Goal: Transaction & Acquisition: Subscribe to service/newsletter

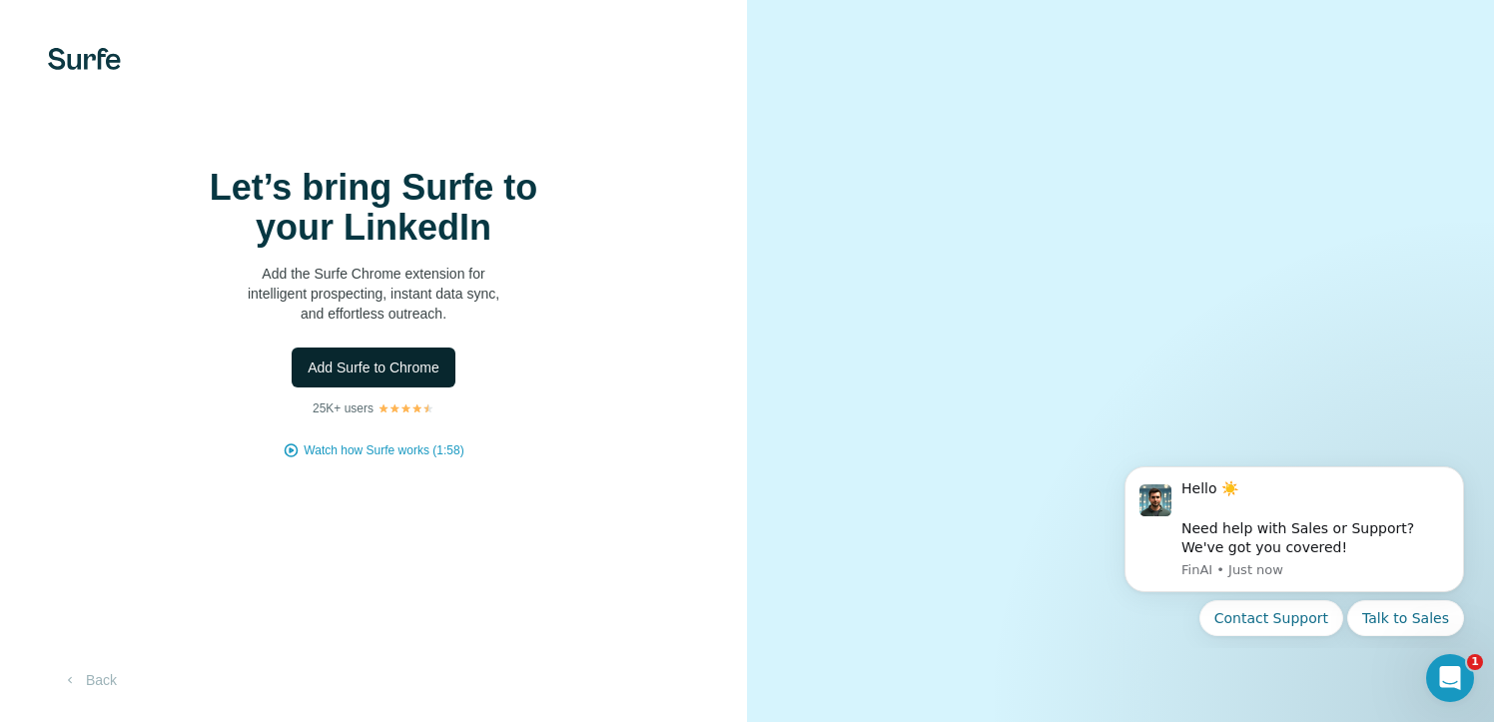
scroll to position [83, 0]
click at [94, 683] on button "Back" at bounding box center [89, 680] width 83 height 36
click at [419, 459] on span "Watch how Surfe works (1:58)" at bounding box center [384, 450] width 160 height 18
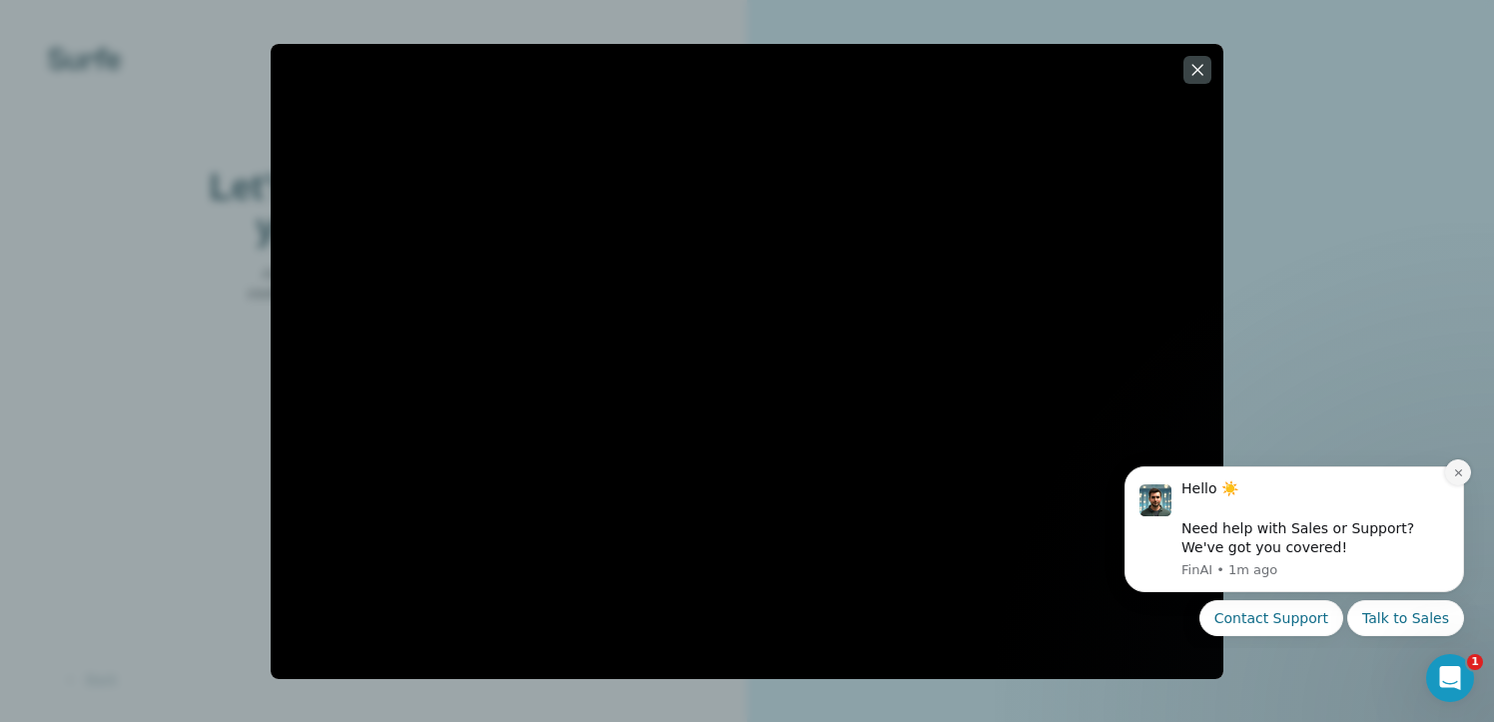
click at [1461, 479] on button "Dismiss notification" at bounding box center [1458, 472] width 26 height 26
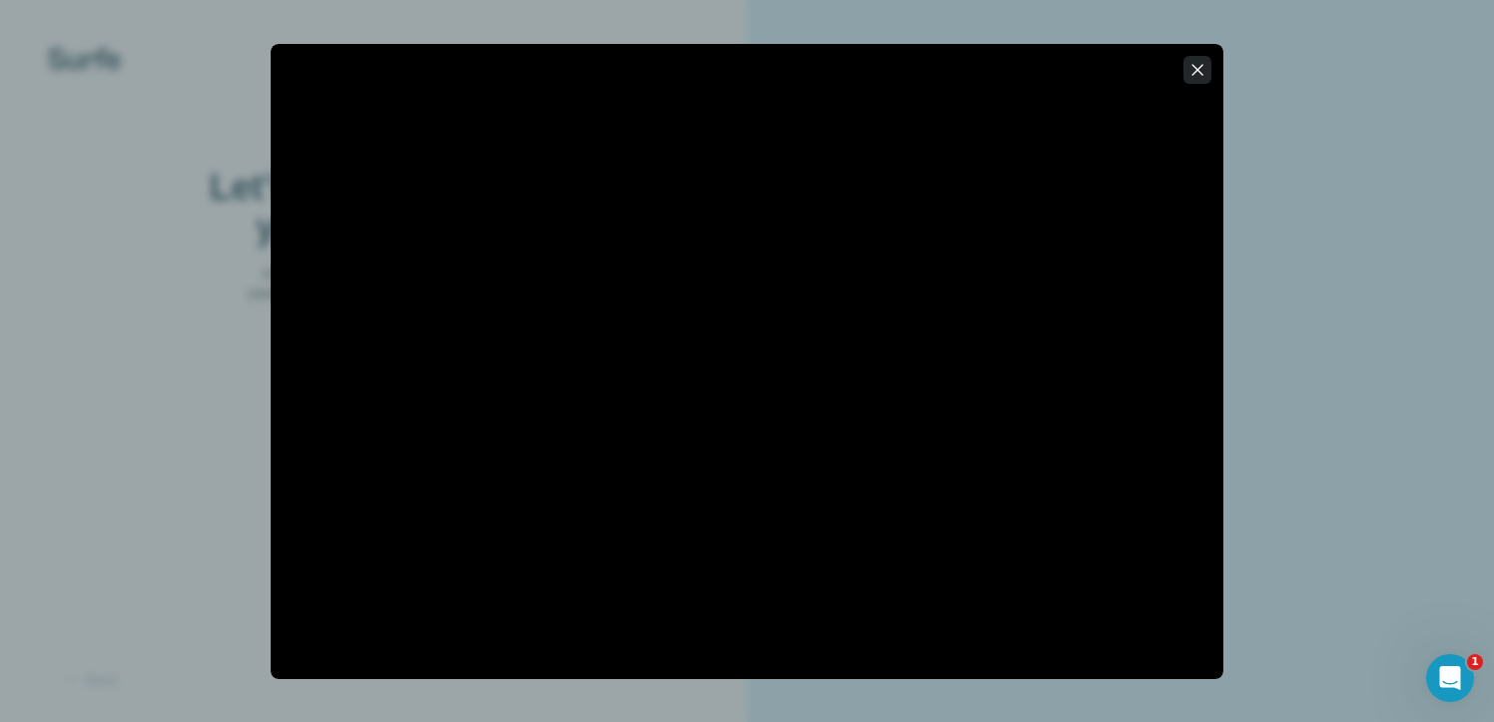
click at [1200, 69] on icon "button" at bounding box center [1197, 70] width 20 height 20
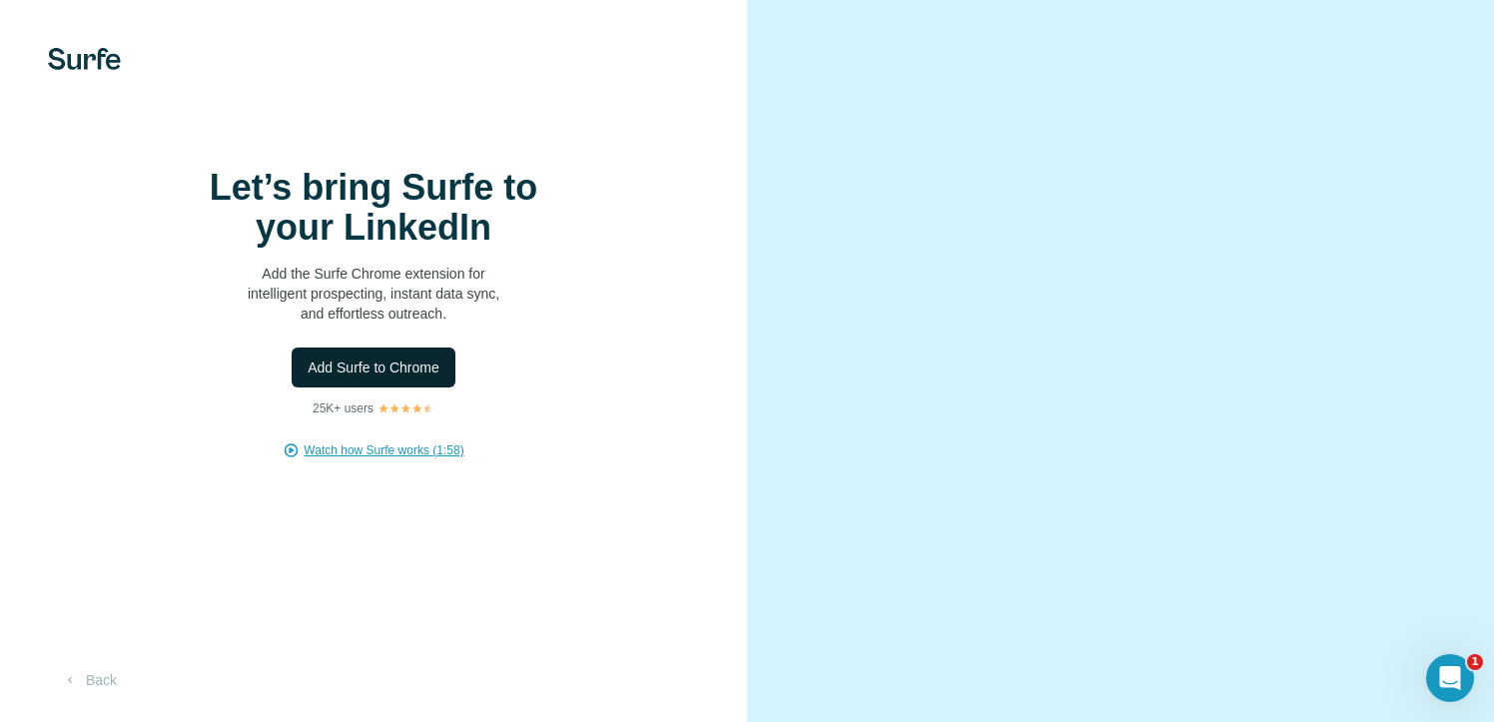
click at [432, 377] on span "Add Surfe to Chrome" at bounding box center [374, 368] width 132 height 20
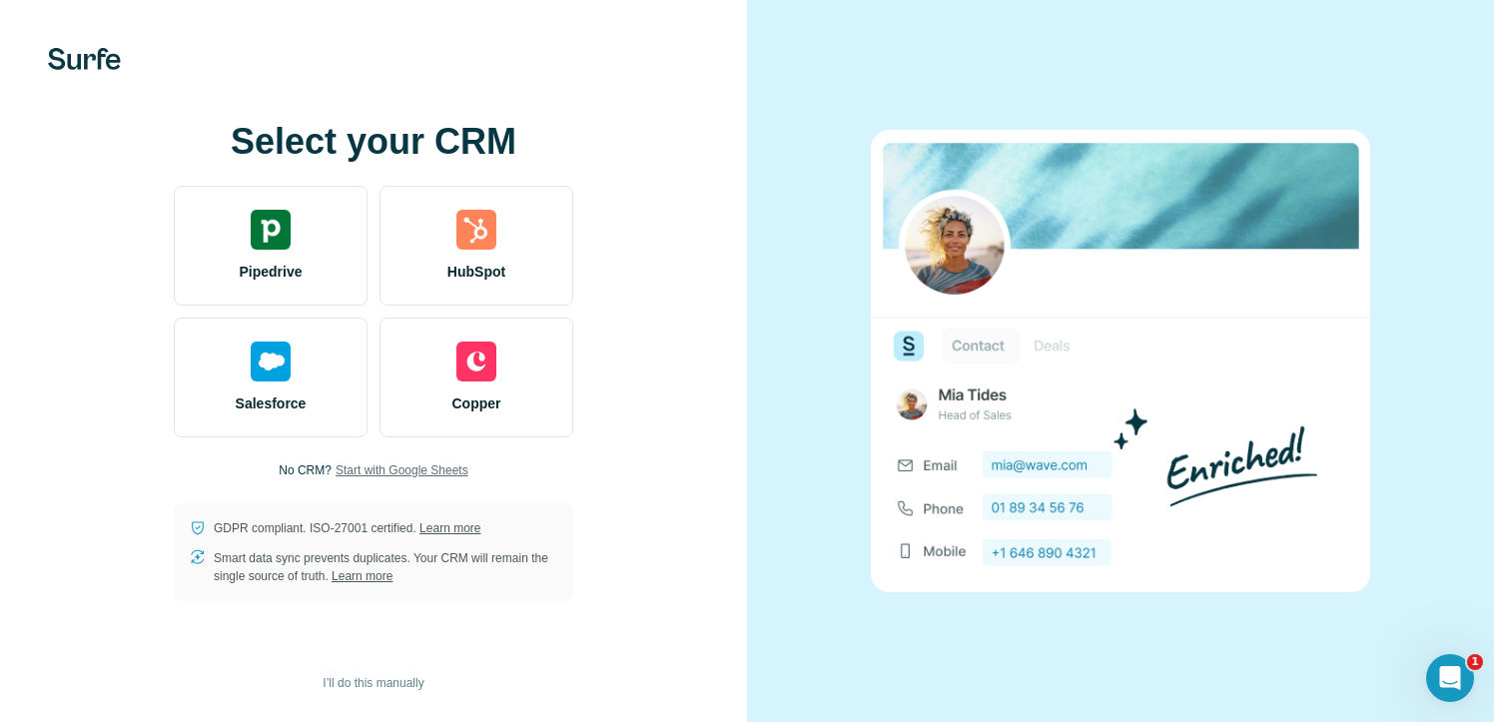
click at [387, 467] on span "Start with Google Sheets" at bounding box center [402, 470] width 133 height 18
